Goal: Transaction & Acquisition: Obtain resource

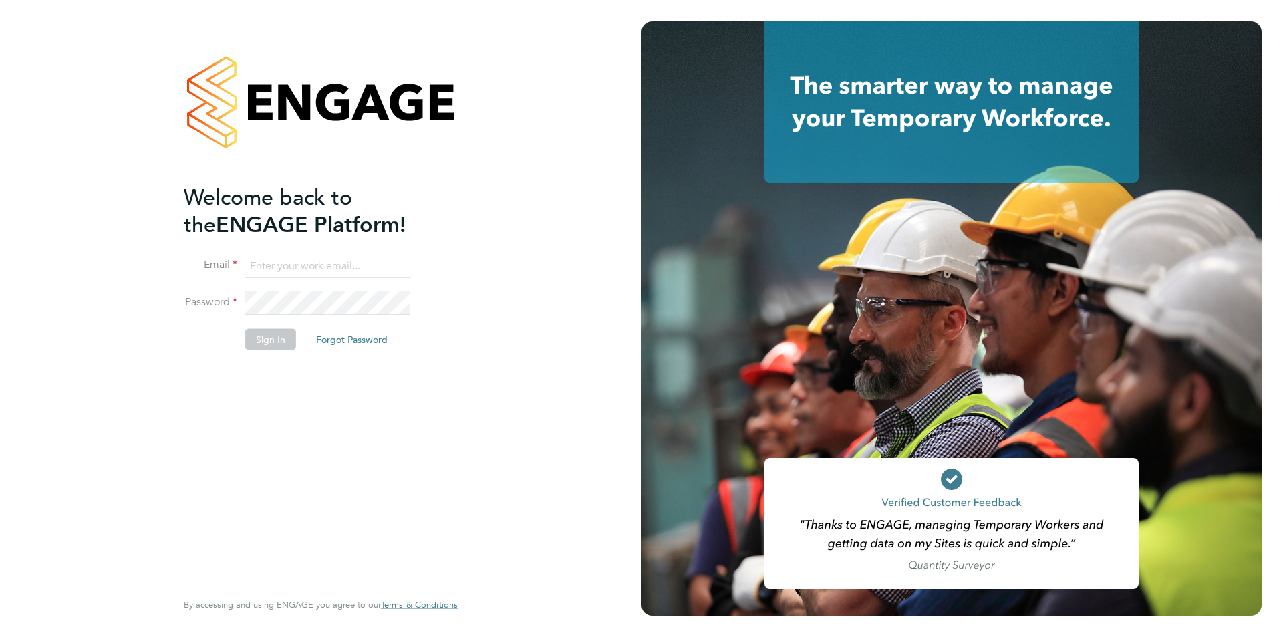
type input "conor@kennethbrian.co.uk"
click at [261, 338] on button "Sign In" at bounding box center [270, 339] width 51 height 21
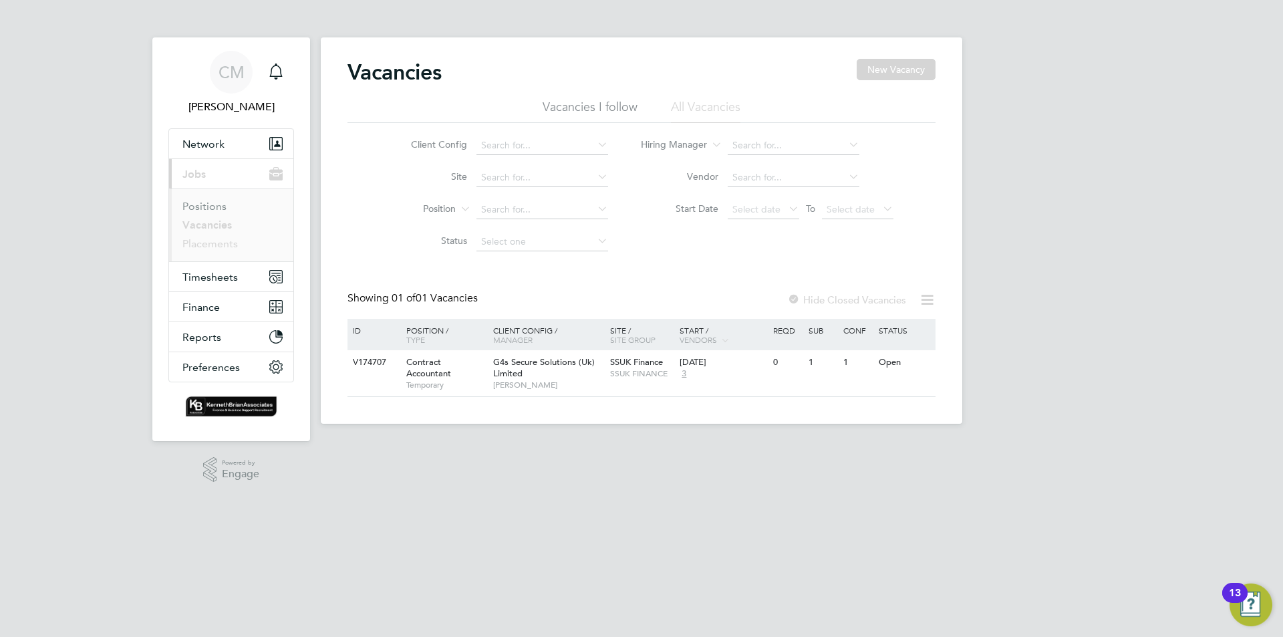
click at [222, 247] on link "Placements" at bounding box center [209, 243] width 55 height 13
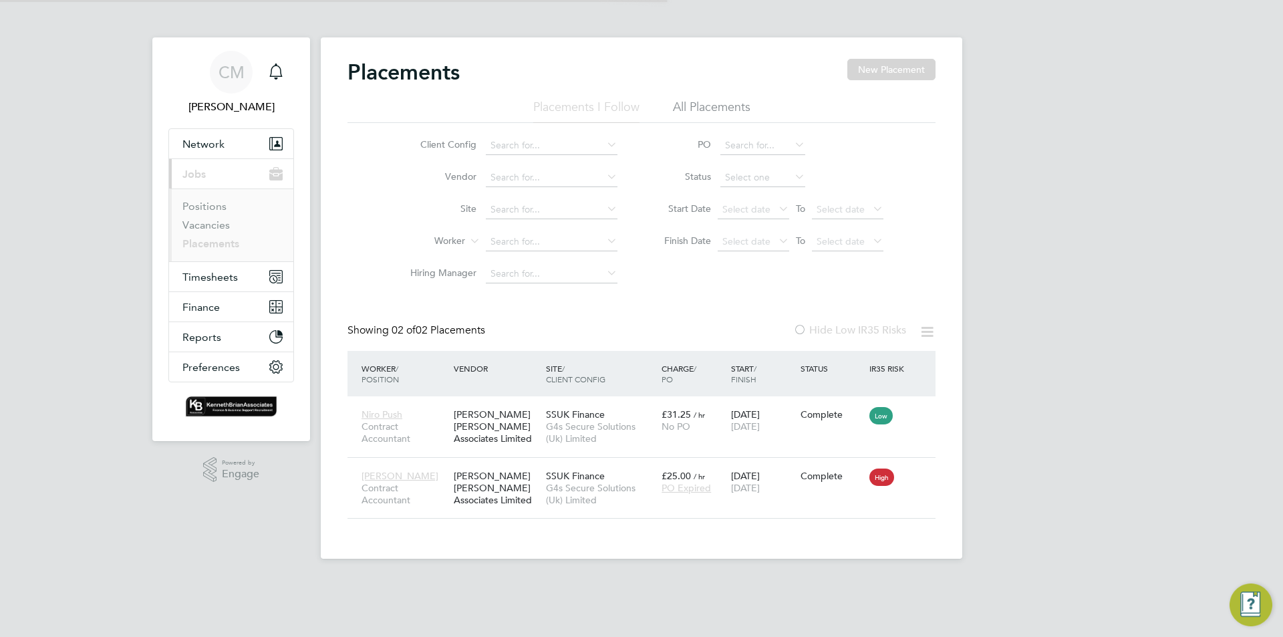
scroll to position [13, 63]
click at [222, 277] on span "Timesheets" at bounding box center [209, 277] width 55 height 13
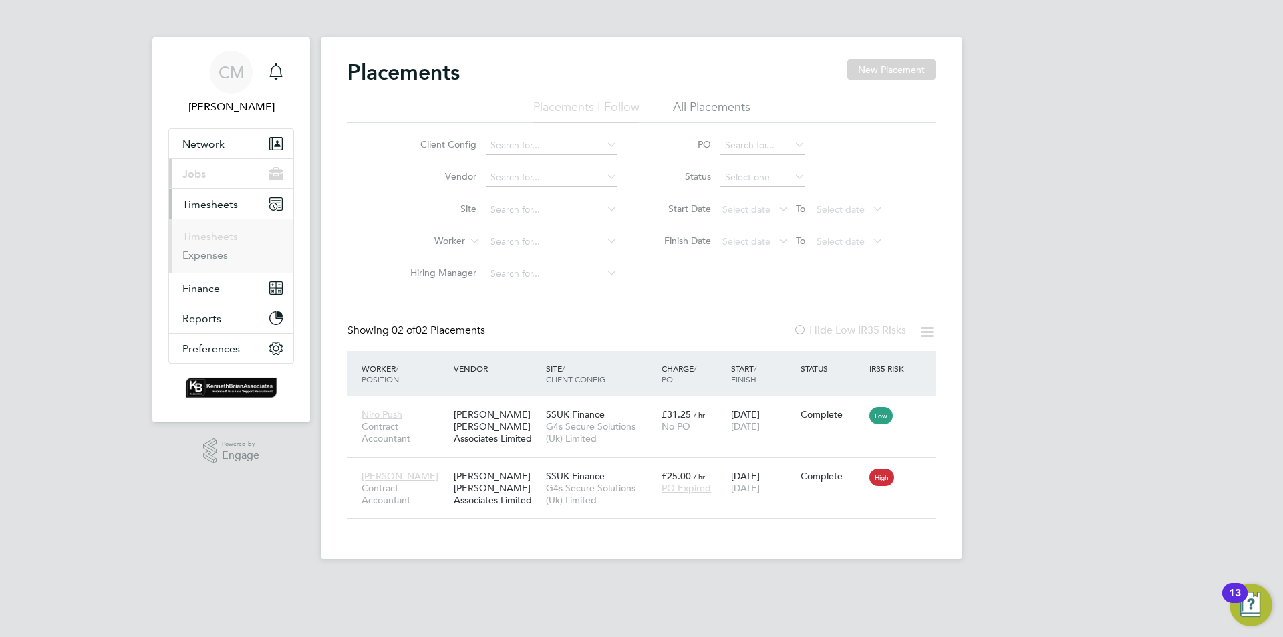
click at [213, 236] on link "Timesheets" at bounding box center [209, 236] width 55 height 13
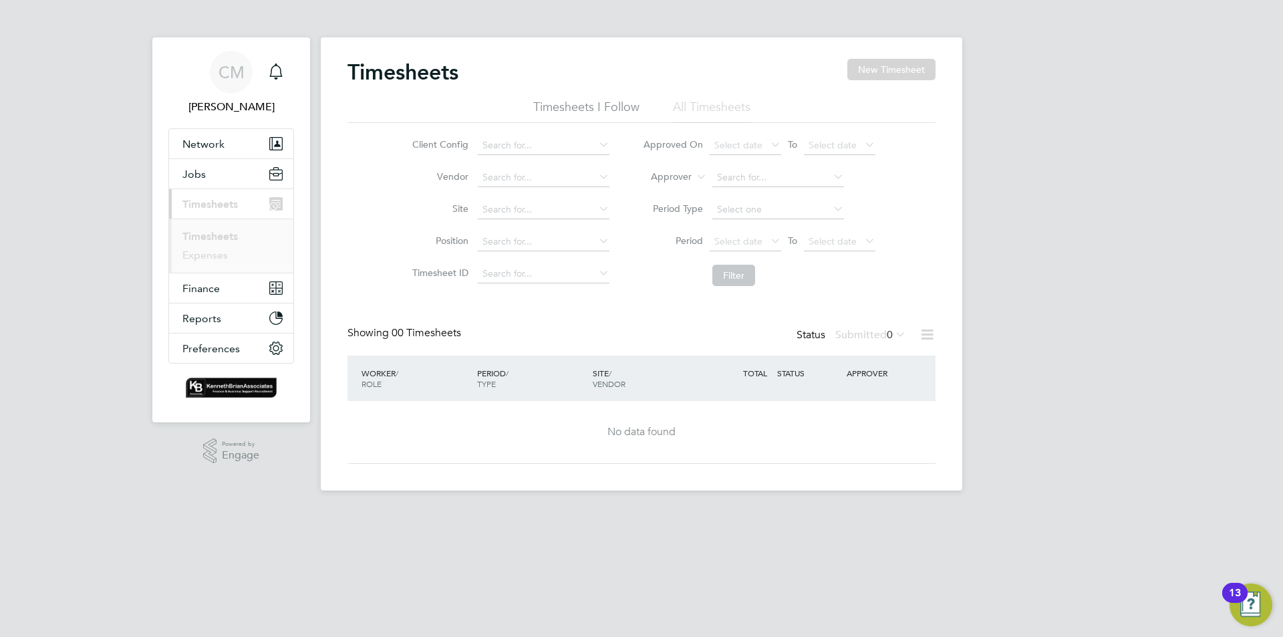
click at [216, 257] on link "Expenses" at bounding box center [204, 255] width 45 height 13
click at [215, 235] on link "Timesheets" at bounding box center [209, 236] width 55 height 13
click at [219, 288] on span "Finance" at bounding box center [200, 288] width 37 height 13
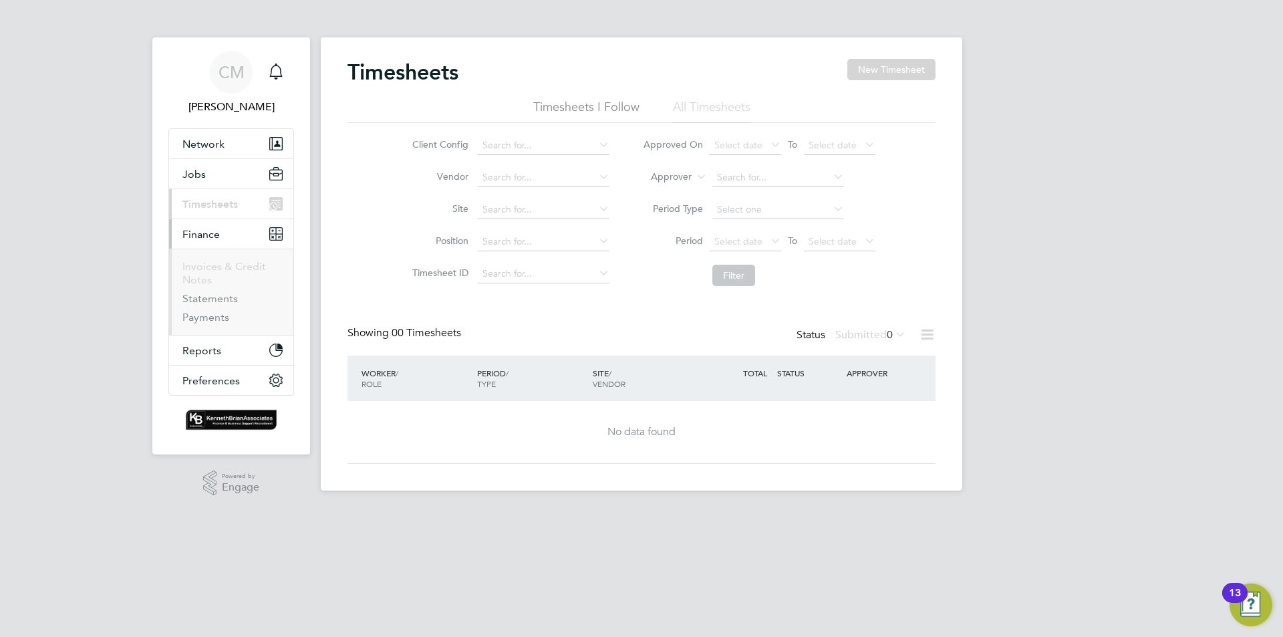
click at [218, 265] on link "Invoices & Credit Notes" at bounding box center [224, 273] width 84 height 26
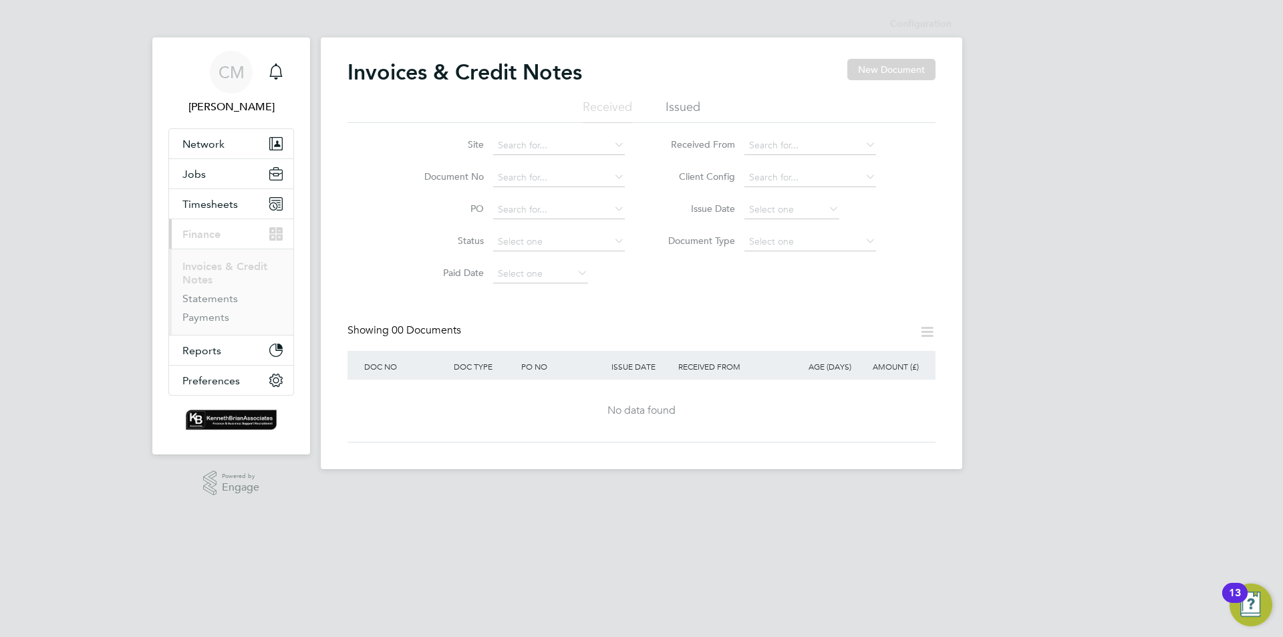
click at [634, 108] on ul "Received Issued" at bounding box center [642, 111] width 588 height 24
click at [630, 108] on li "Received" at bounding box center [607, 111] width 49 height 24
click at [668, 107] on li "Issued" at bounding box center [683, 111] width 35 height 24
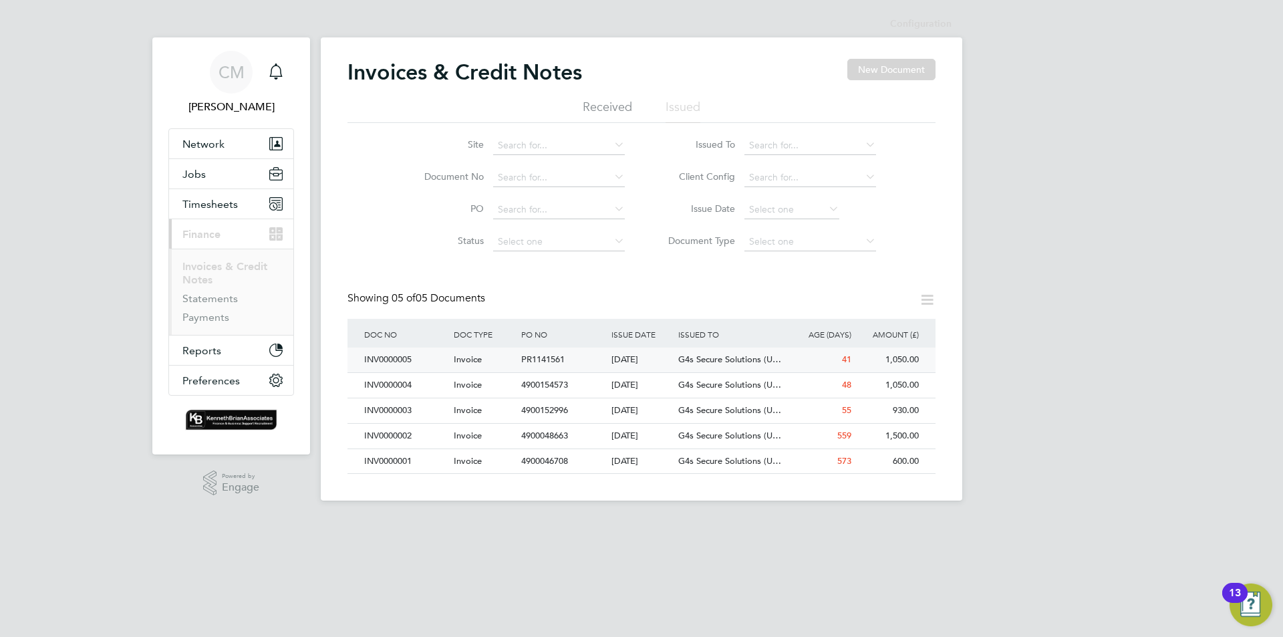
click at [586, 358] on div "PR1141561" at bounding box center [563, 360] width 90 height 25
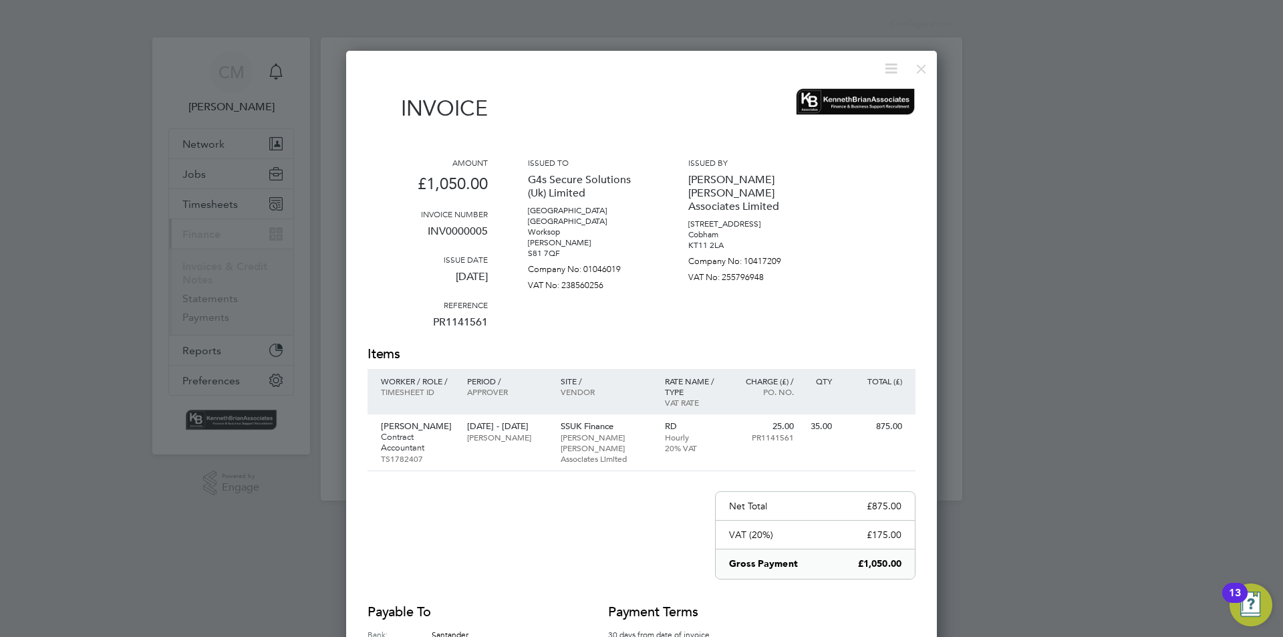
click at [884, 77] on icon at bounding box center [891, 68] width 17 height 17
click at [846, 98] on li "Download Invoice" at bounding box center [851, 100] width 92 height 19
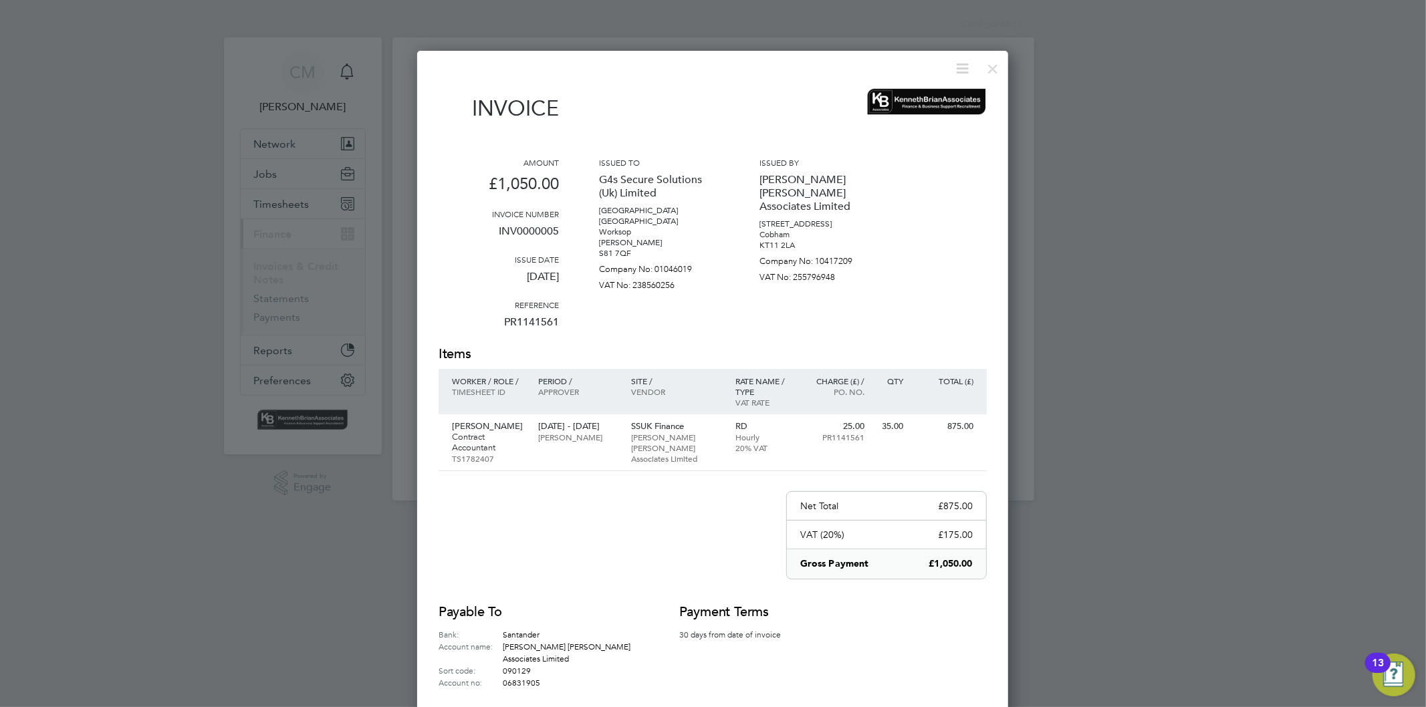
scroll to position [25, 90]
